Goal: Information Seeking & Learning: Learn about a topic

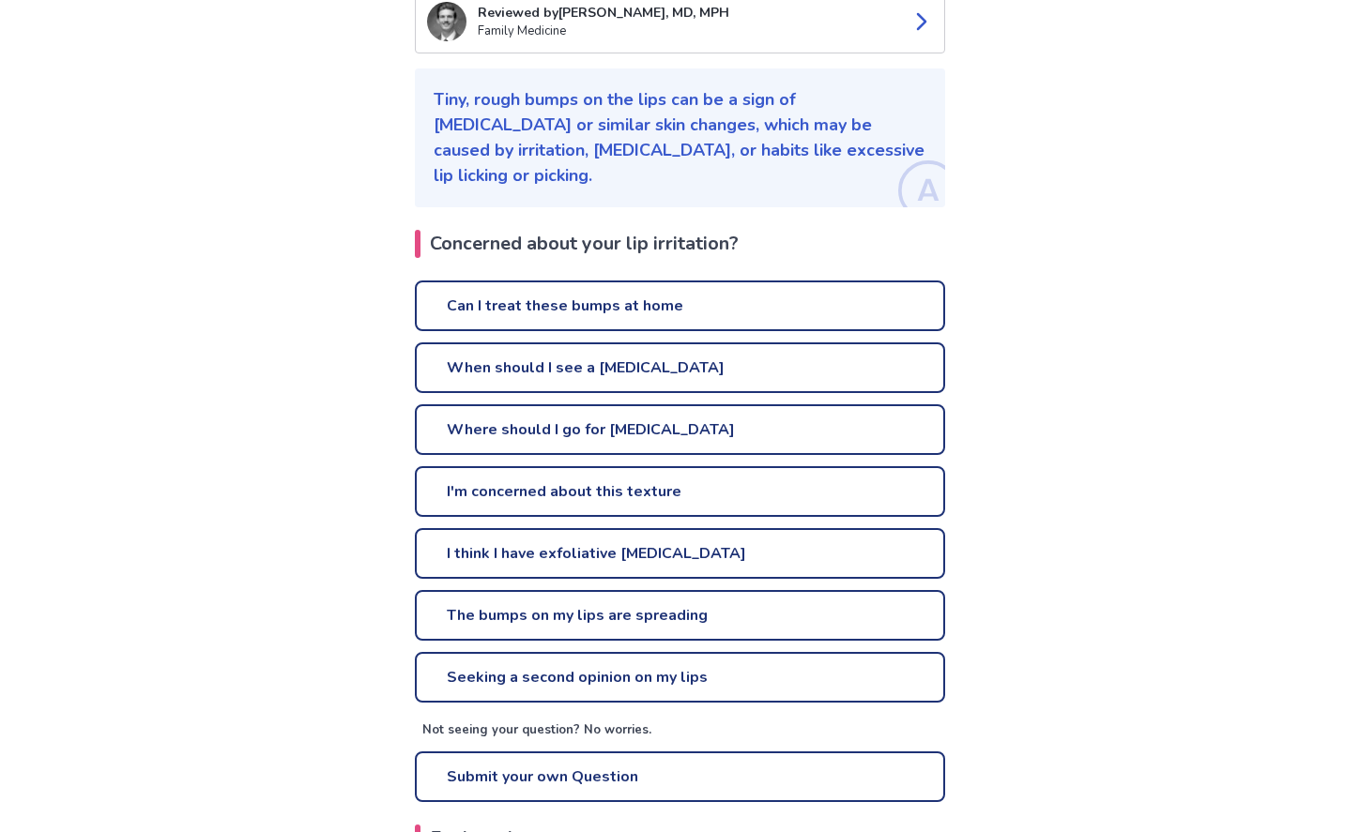
scroll to position [281, 0]
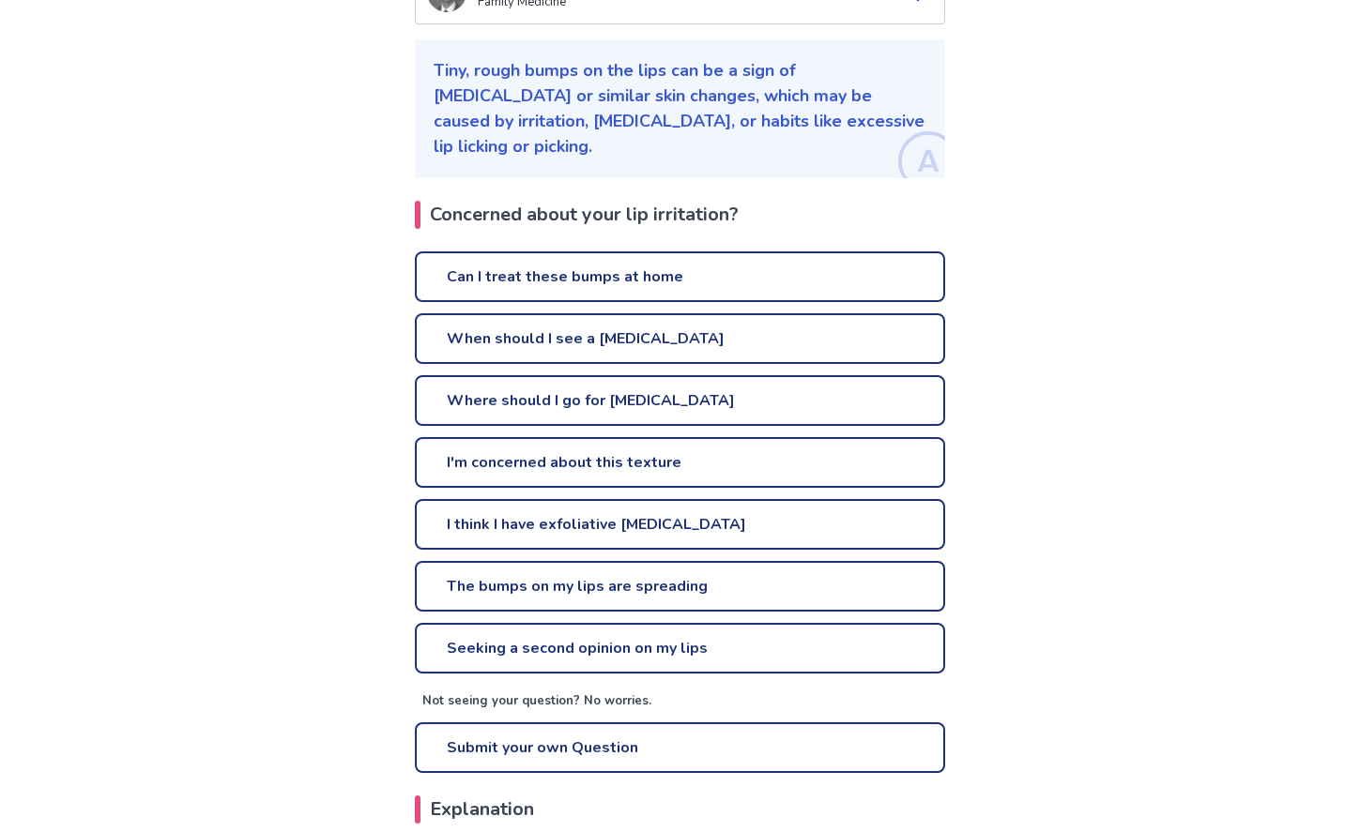
click at [481, 508] on link "I think I have exfoliative [MEDICAL_DATA]" at bounding box center [680, 524] width 530 height 51
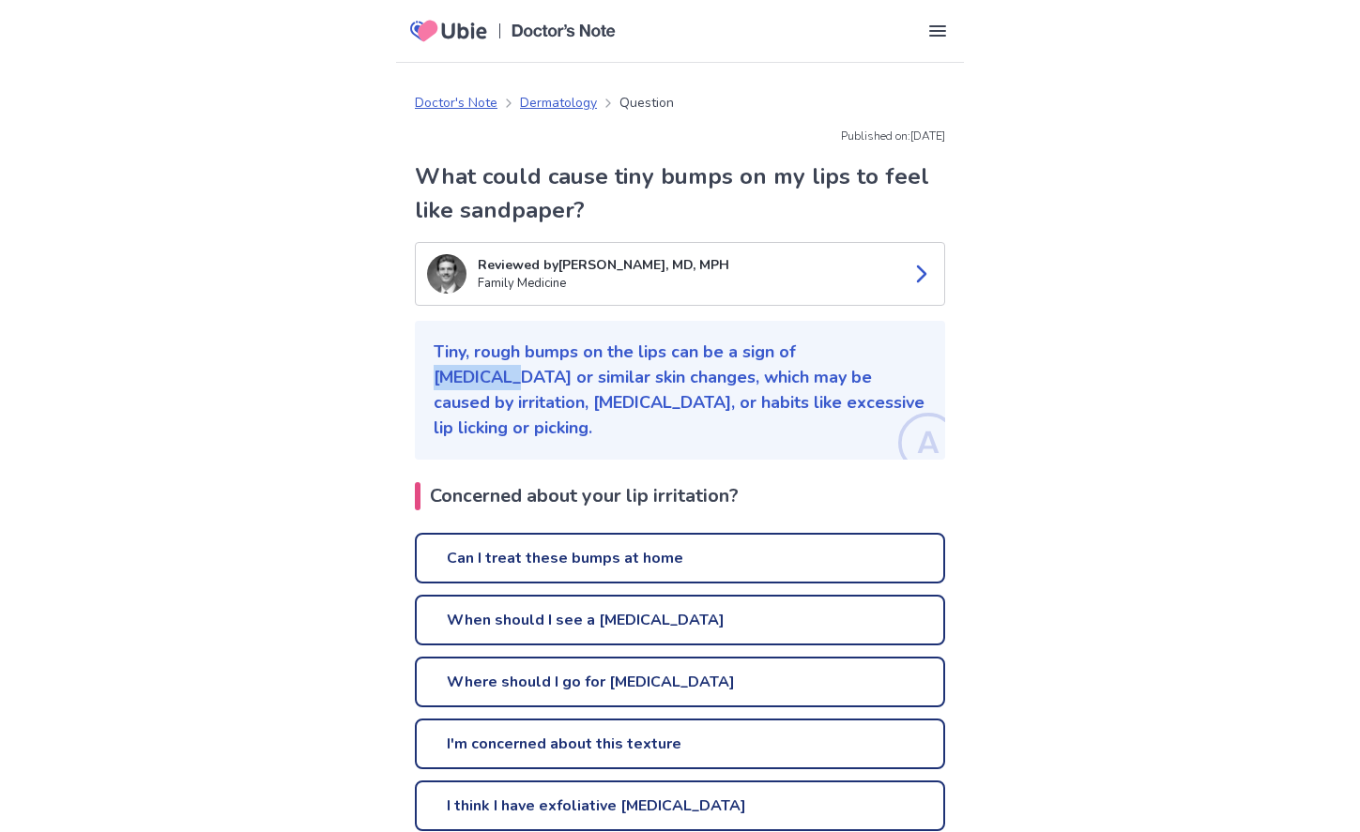
drag, startPoint x: 801, startPoint y: 350, endPoint x: 859, endPoint y: 357, distance: 57.6
click at [859, 357] on p "Tiny, rough bumps on the lips can be a sign of [MEDICAL_DATA] or similar skin c…" at bounding box center [680, 390] width 493 height 101
drag, startPoint x: 859, startPoint y: 357, endPoint x: 846, endPoint y: 355, distance: 12.3
copy p "[MEDICAL_DATA]"
